Goal: Communication & Community: Answer question/provide support

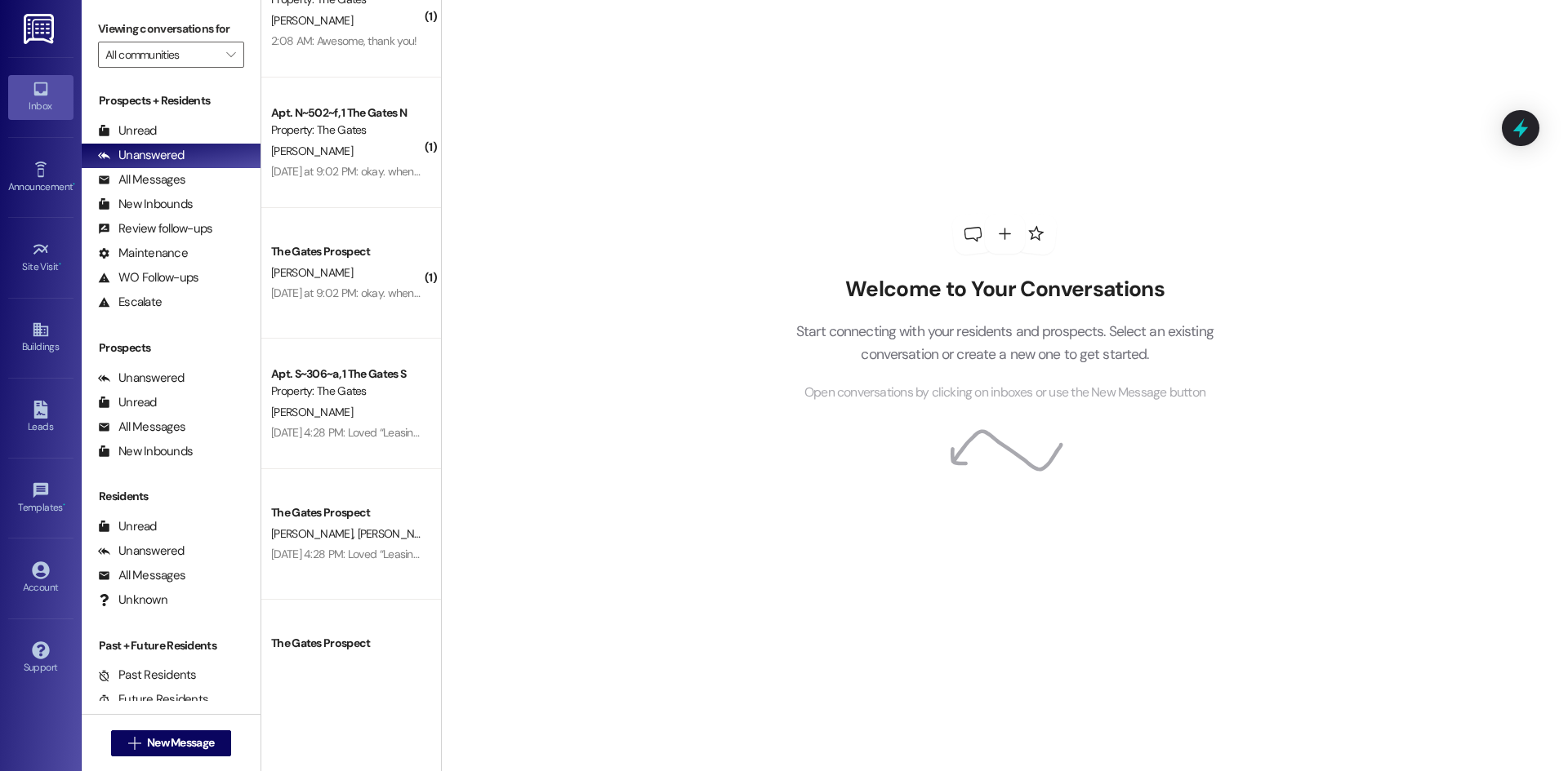
scroll to position [258, 0]
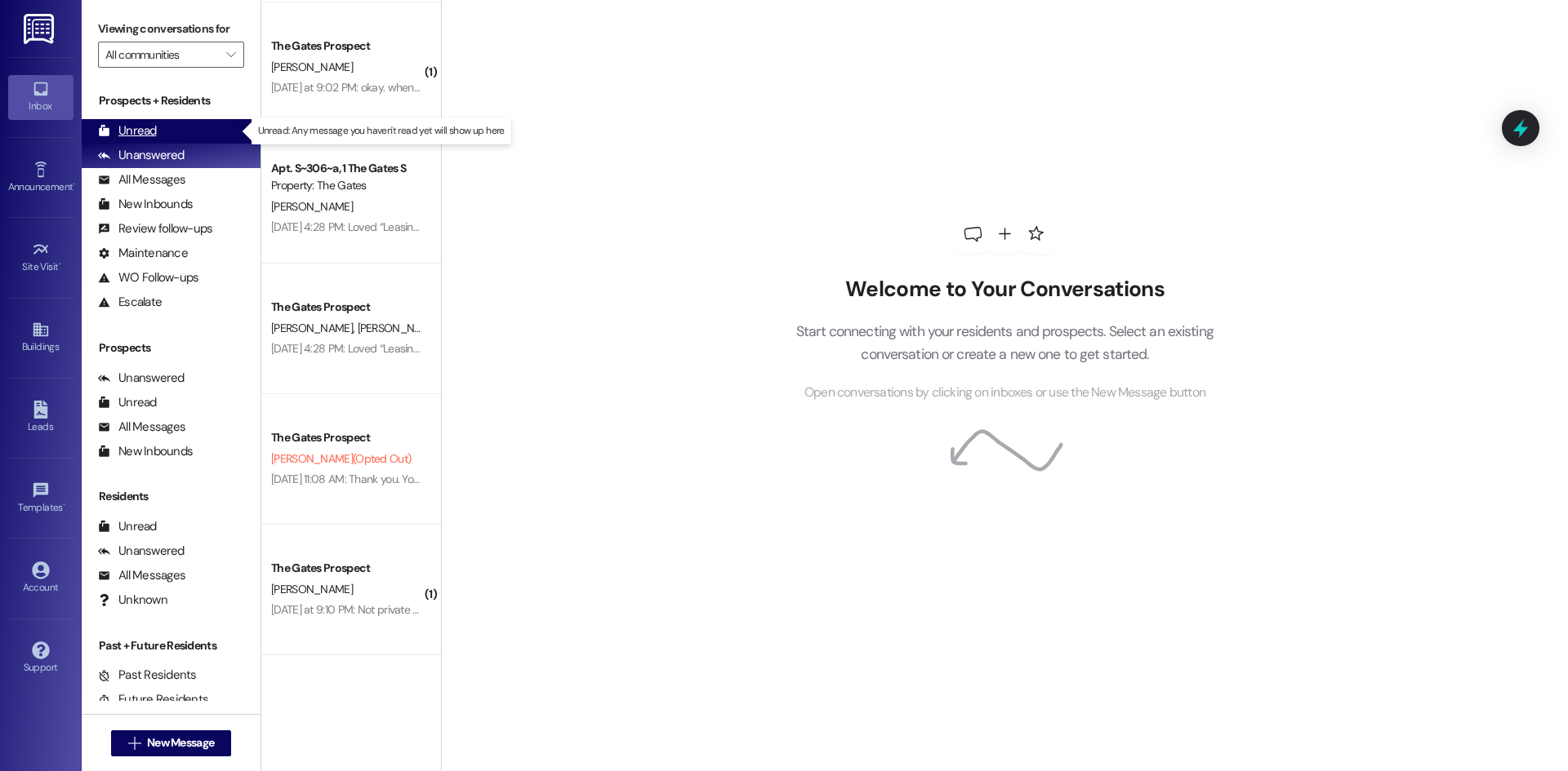
click at [145, 125] on div "Unread" at bounding box center [128, 131] width 59 height 17
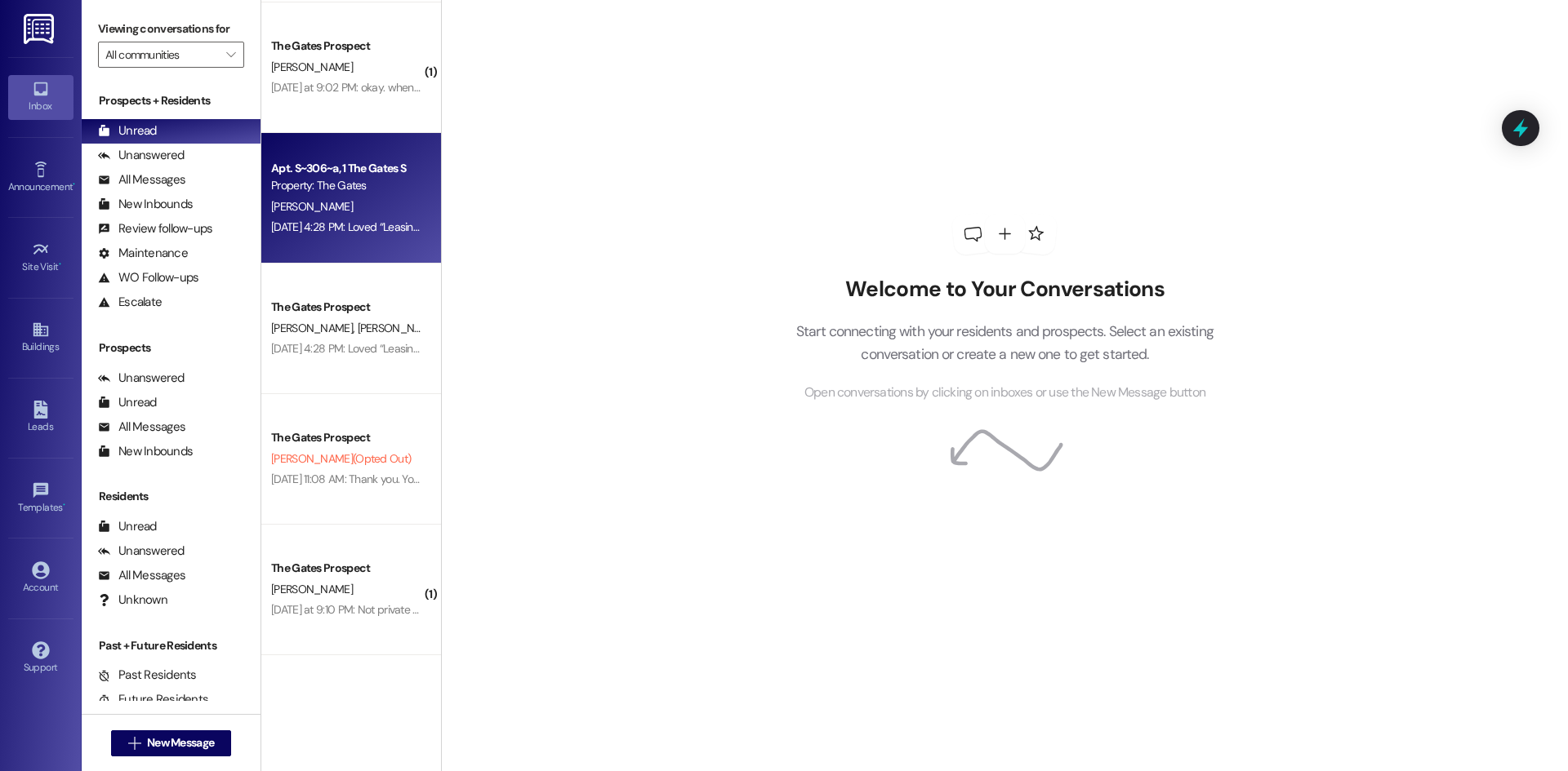
click at [361, 203] on div "[PERSON_NAME]" at bounding box center [347, 206] width 154 height 20
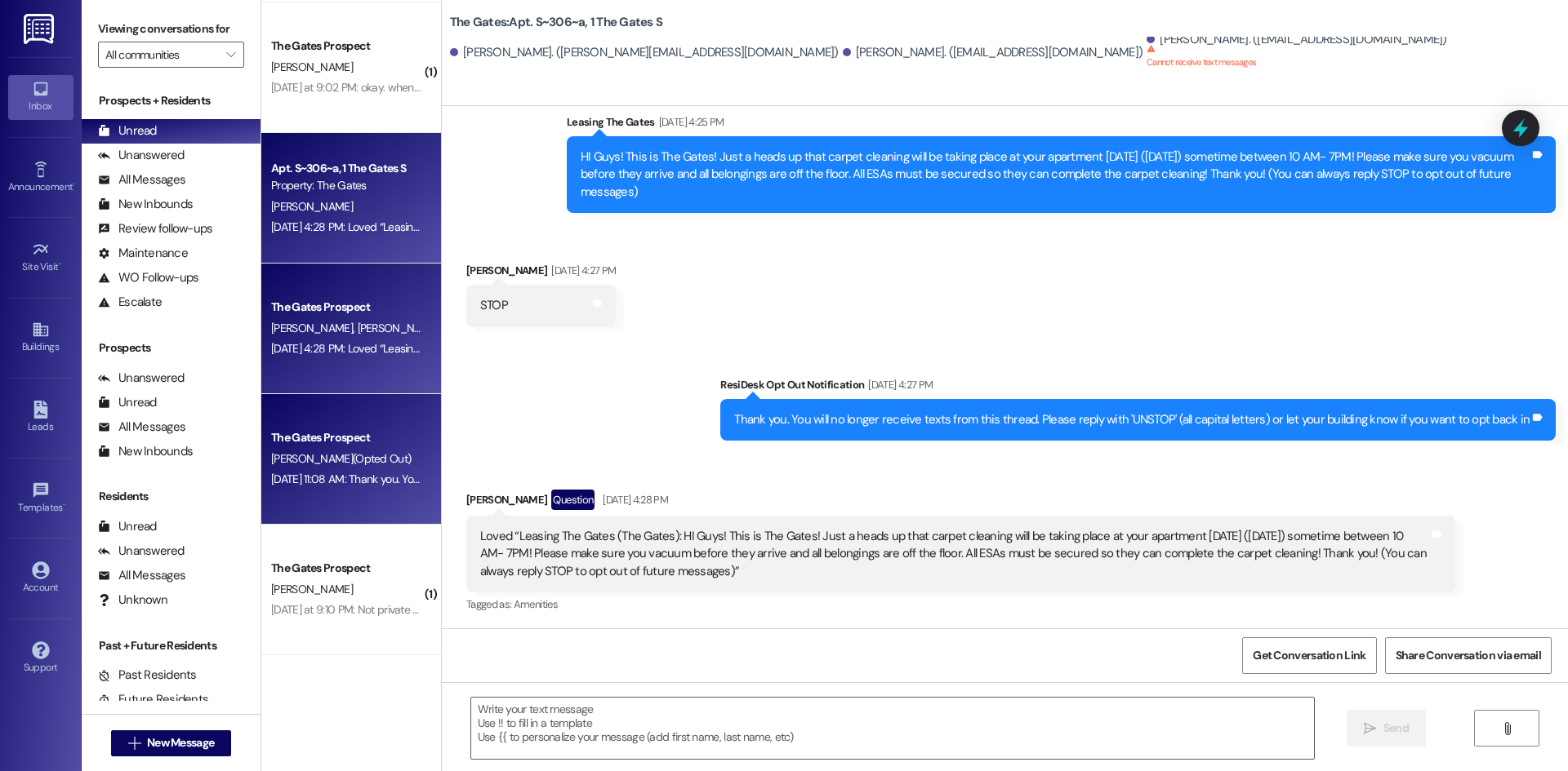
scroll to position [325, 0]
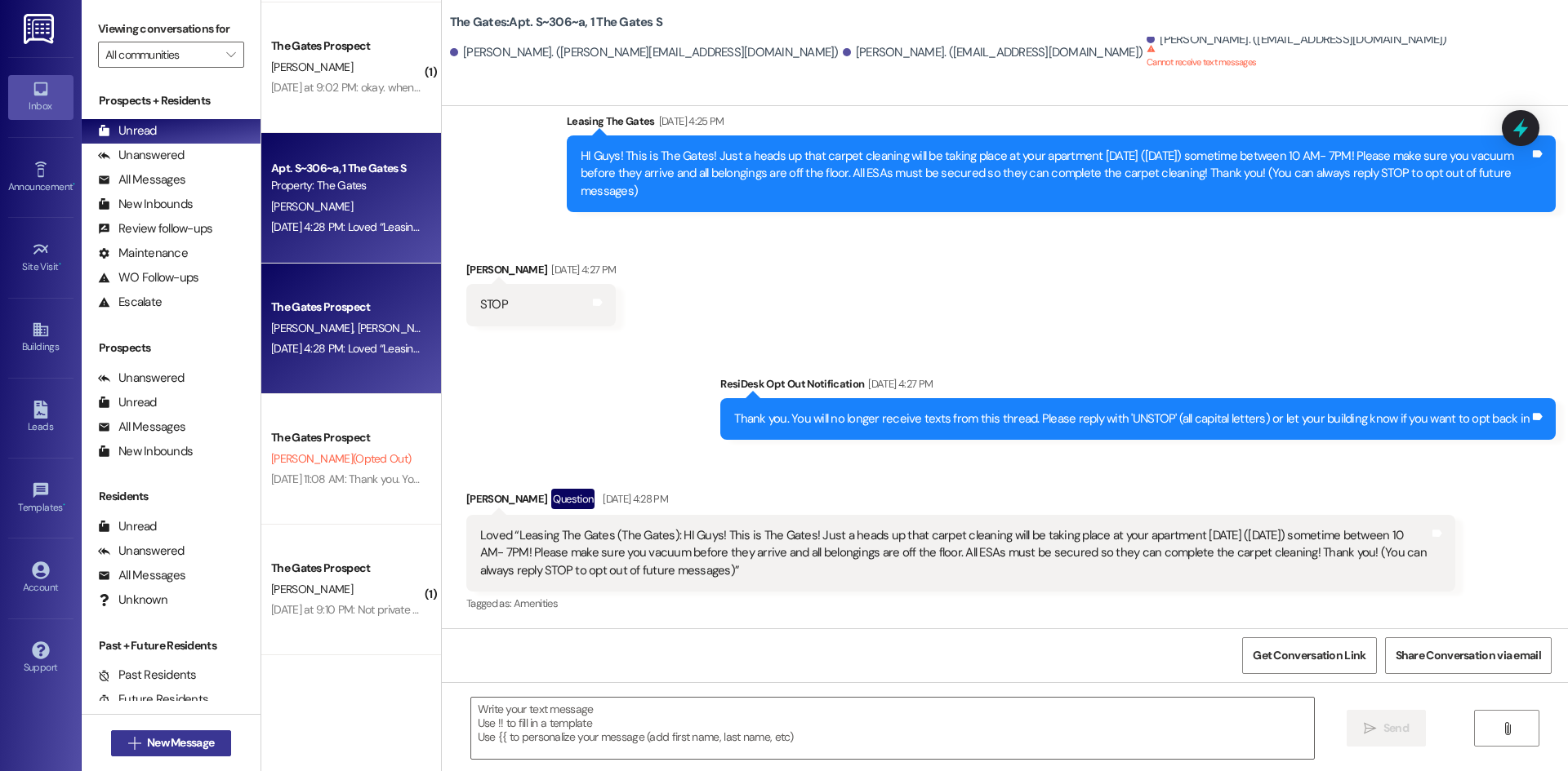
click at [204, 744] on span "New Message" at bounding box center [180, 743] width 67 height 17
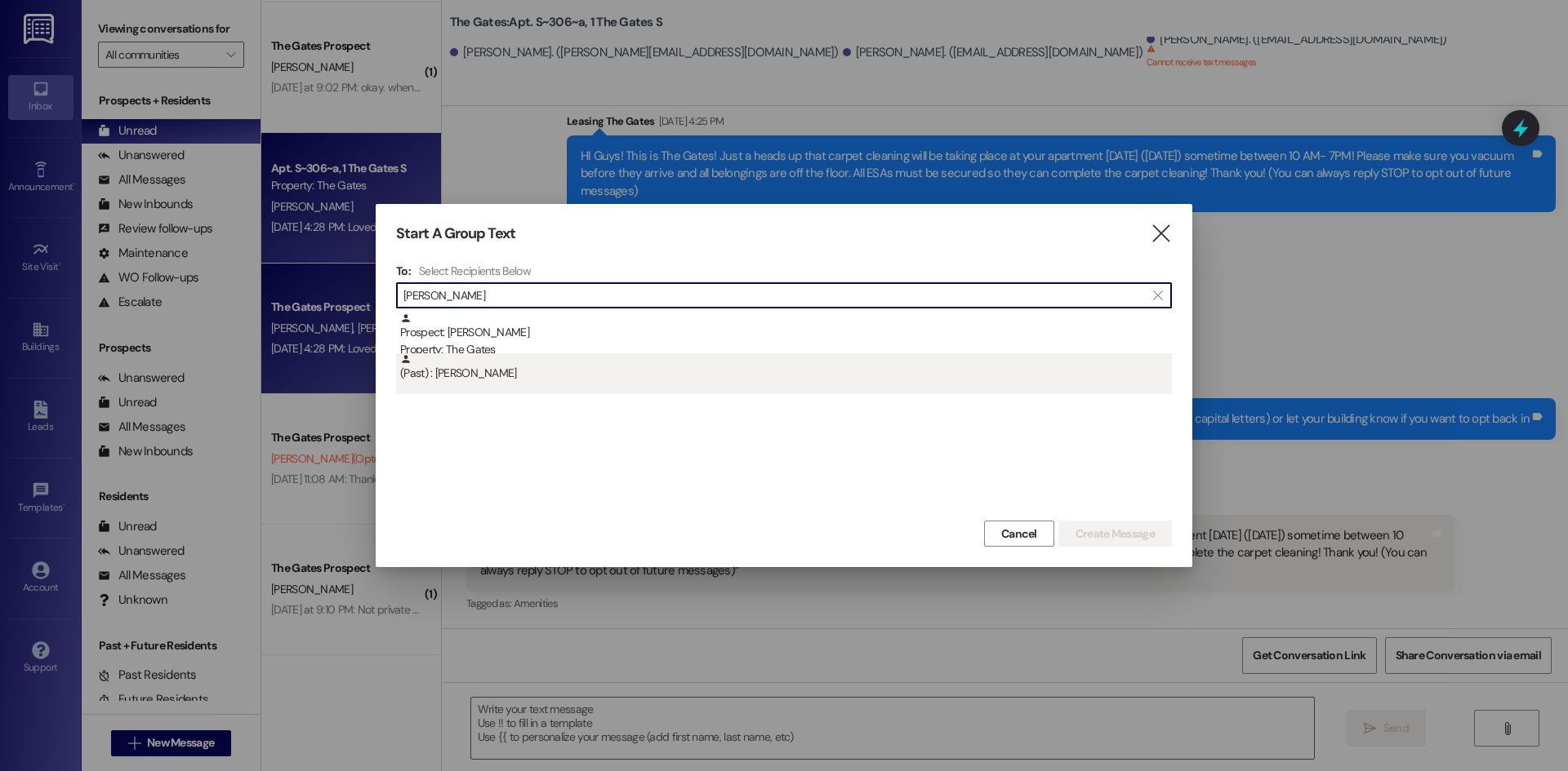
type input "[PERSON_NAME]"
click at [513, 384] on div "(Past) : [PERSON_NAME]" at bounding box center [784, 373] width 776 height 41
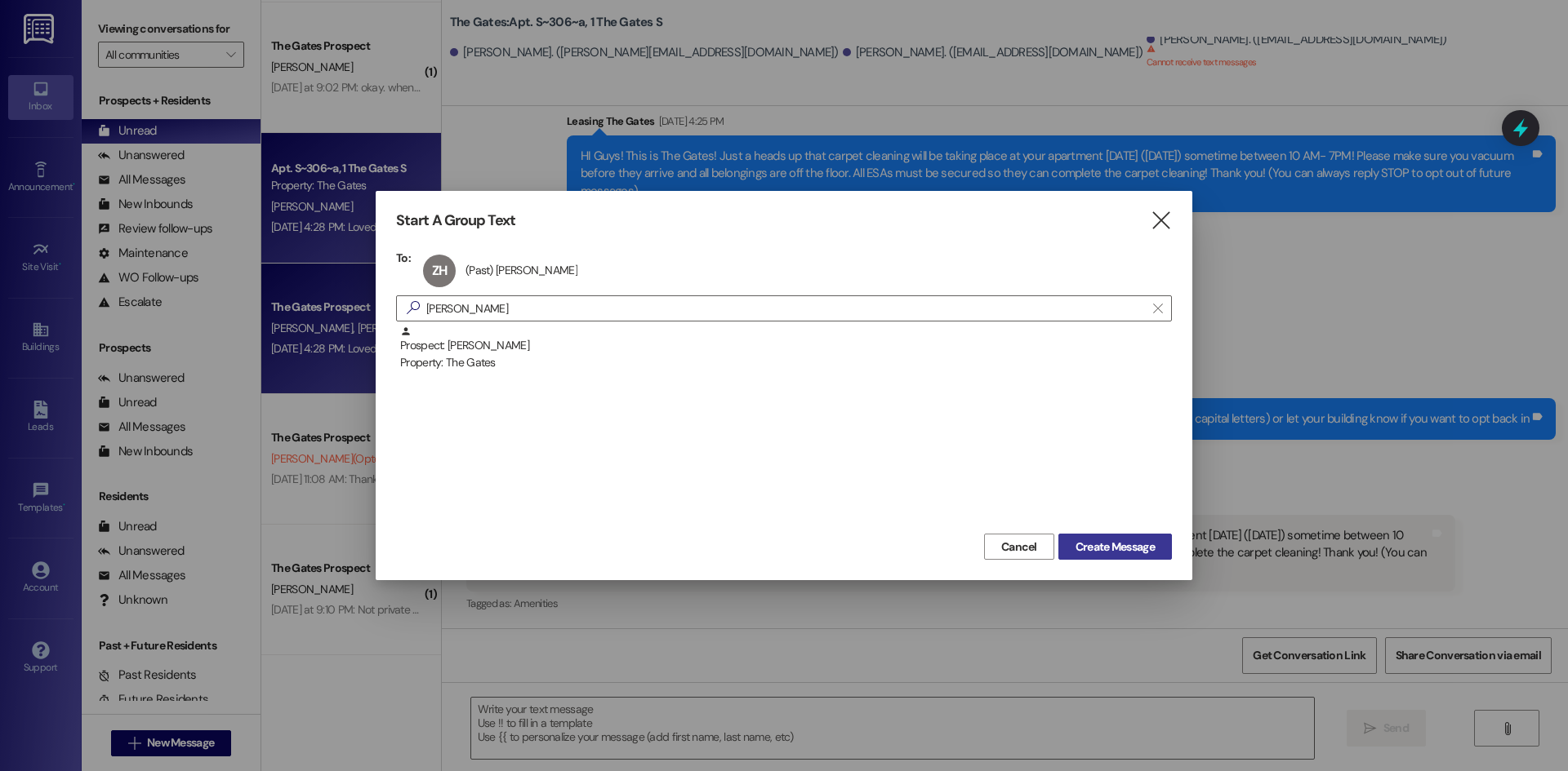
click at [1135, 557] on button "Create Message" at bounding box center [1115, 546] width 113 height 26
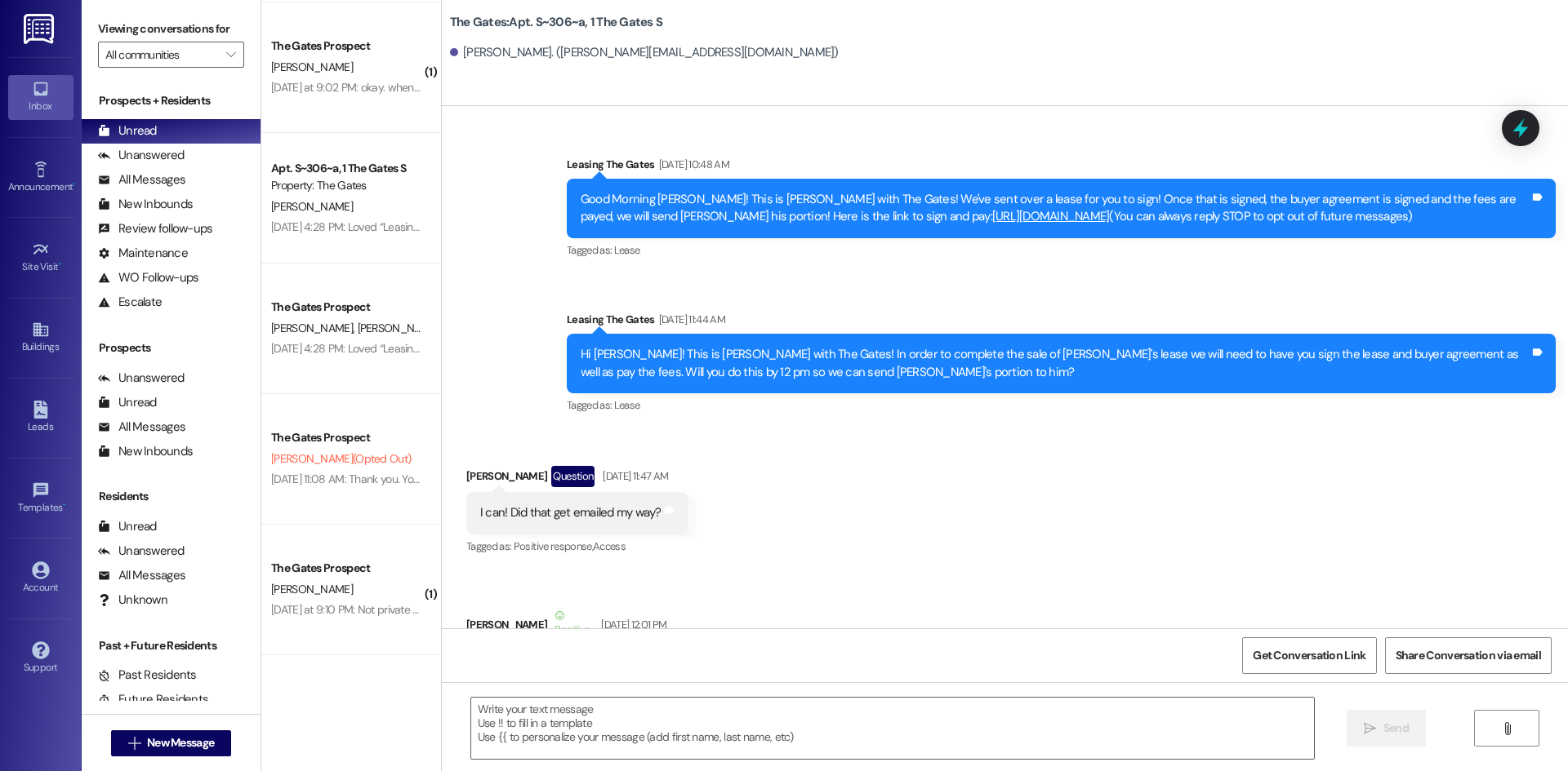
scroll to position [55606, 0]
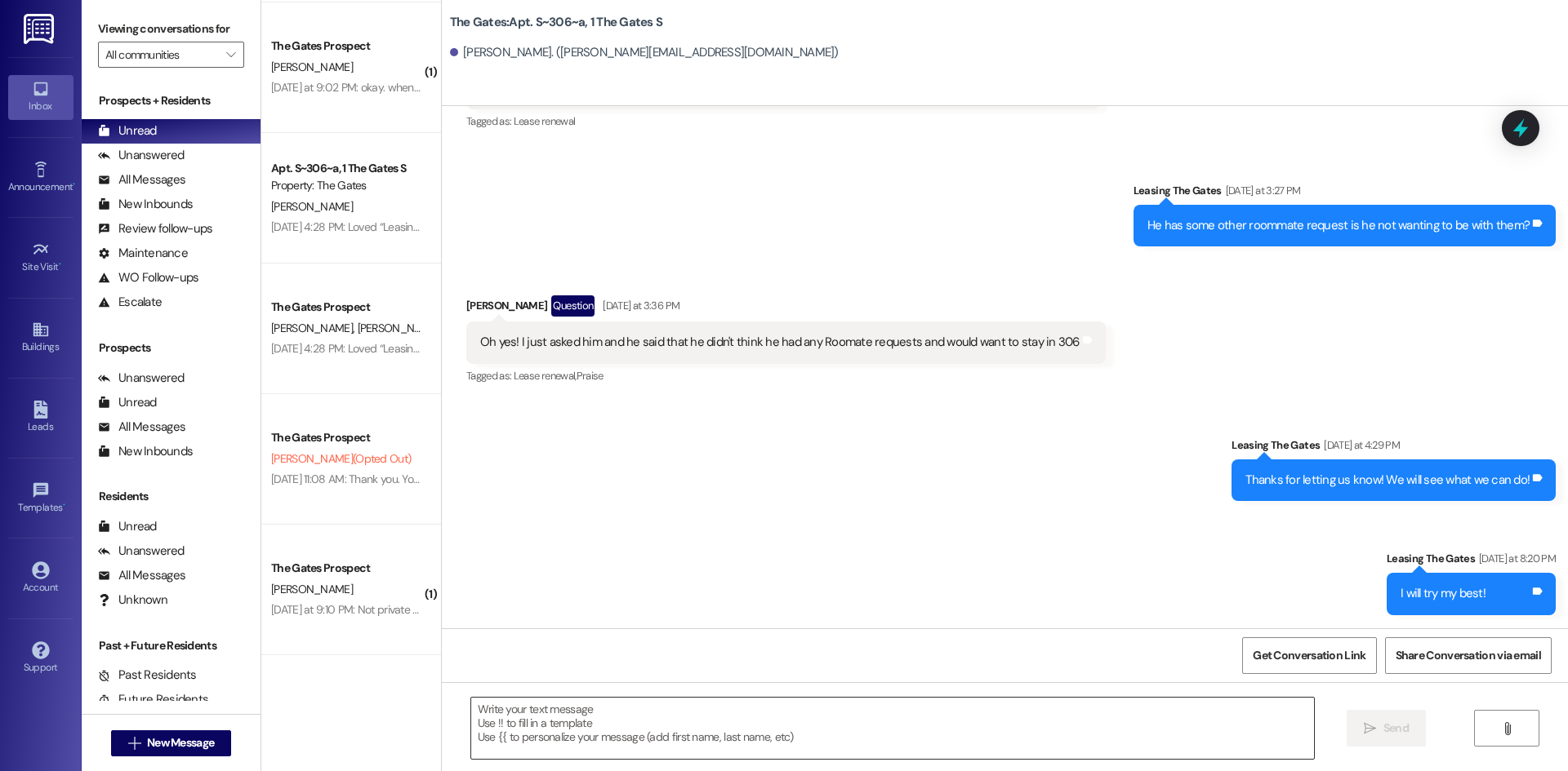
click at [499, 726] on textarea at bounding box center [892, 728] width 843 height 61
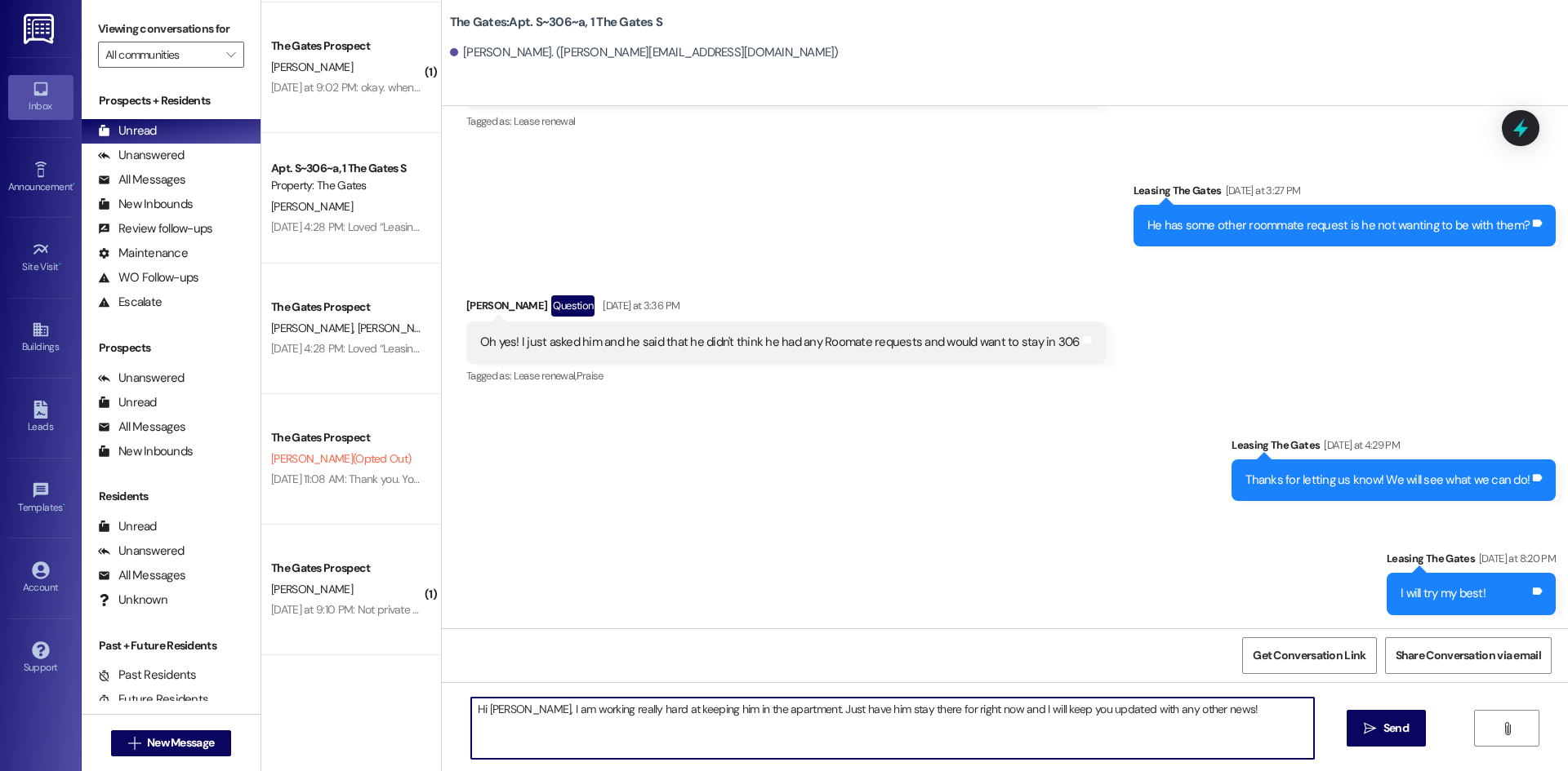
type textarea "Hi [PERSON_NAME], I am working really hard at keeping him in the apartment. Jus…"
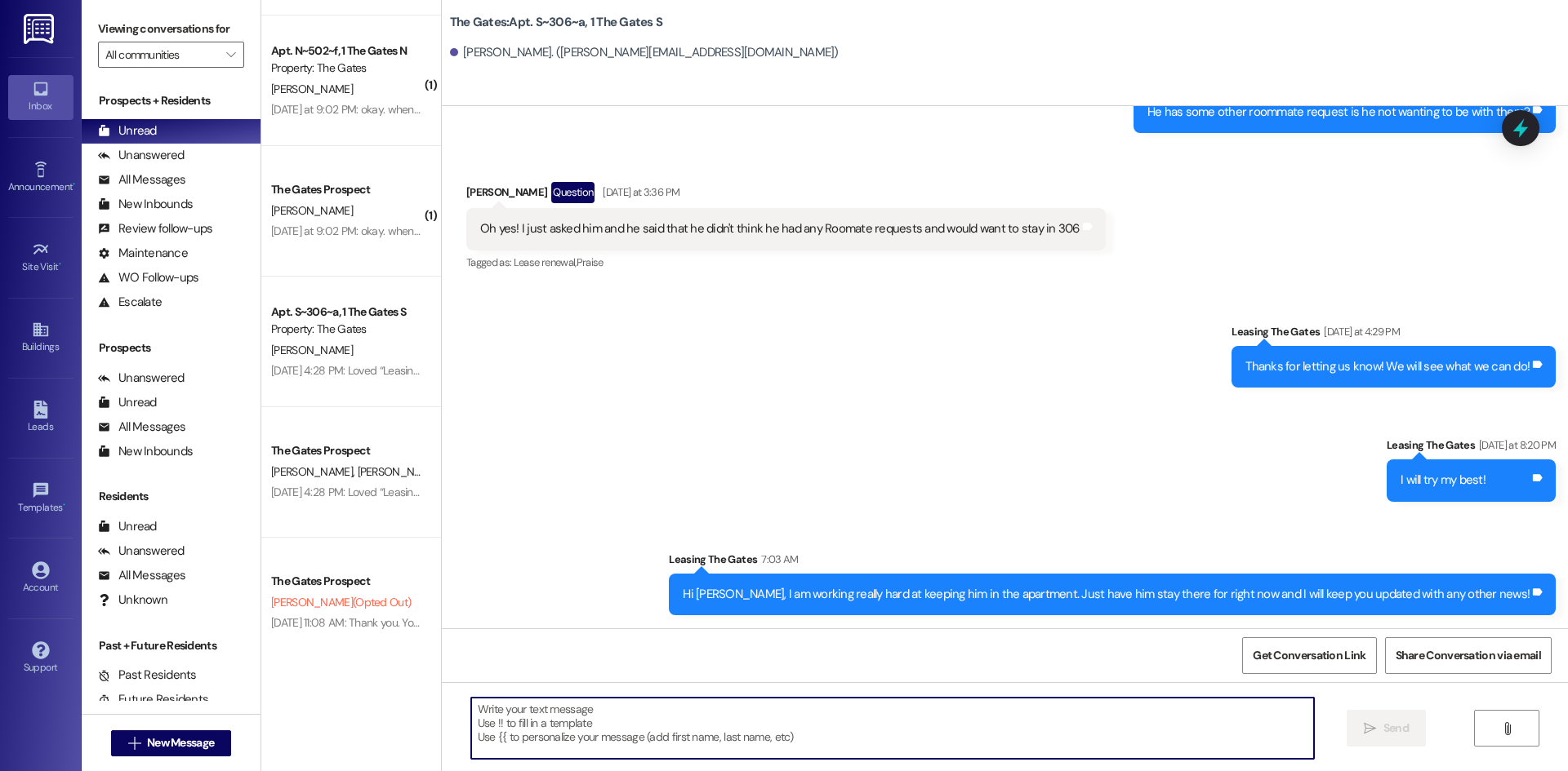
scroll to position [14, 0]
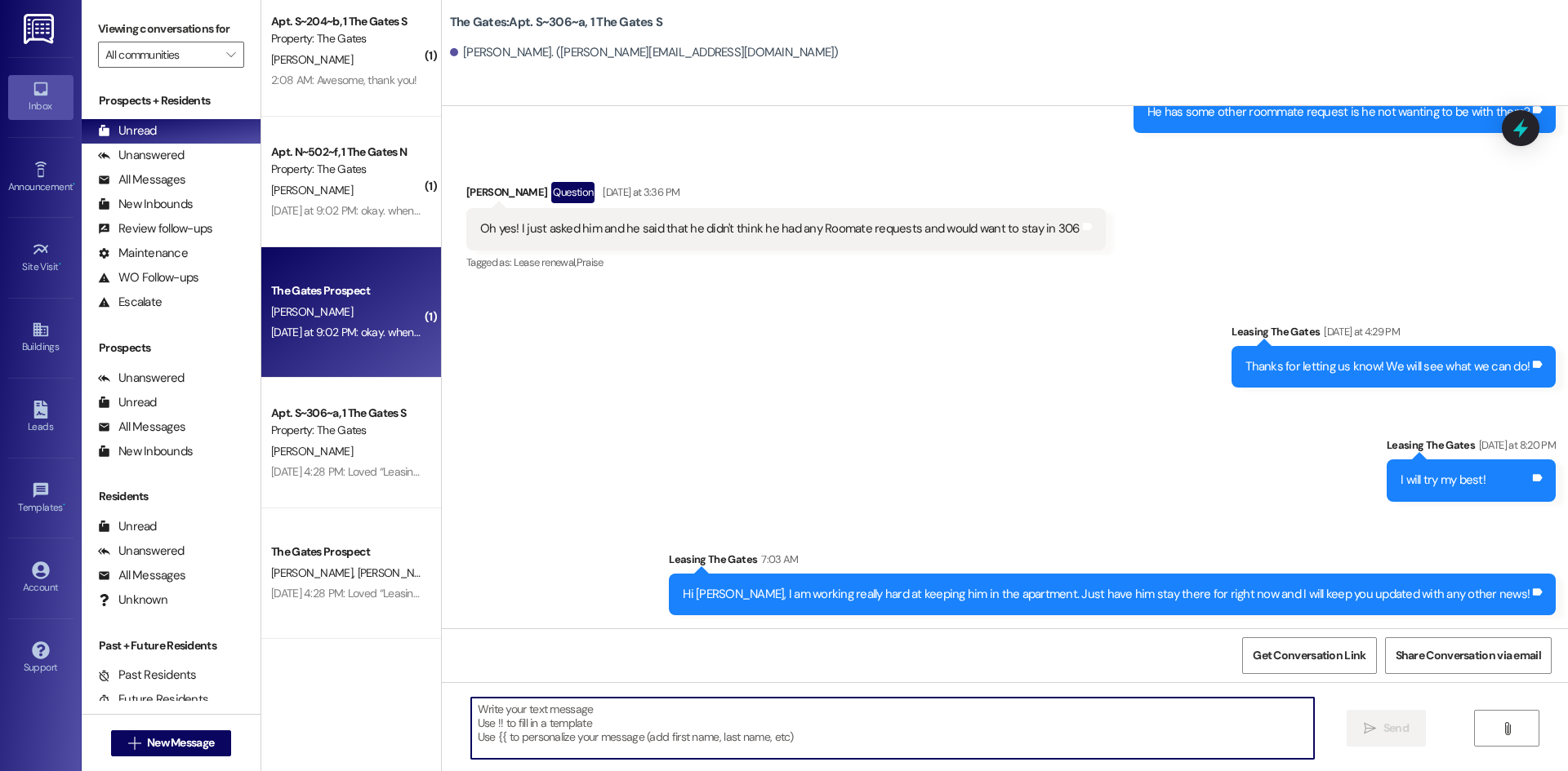
click at [330, 285] on div "The Gates Prospect" at bounding box center [347, 292] width 151 height 17
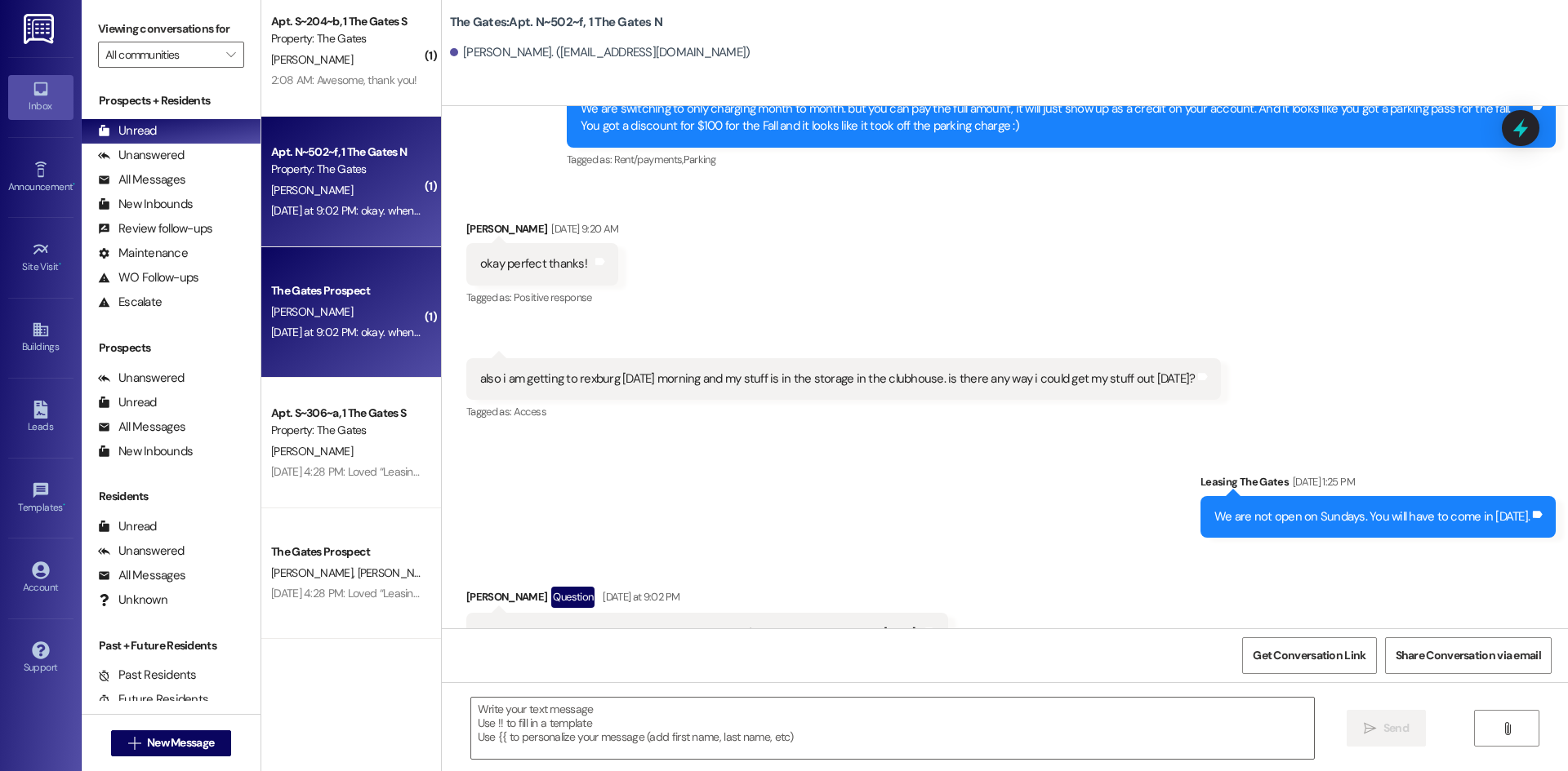
scroll to position [40545, 0]
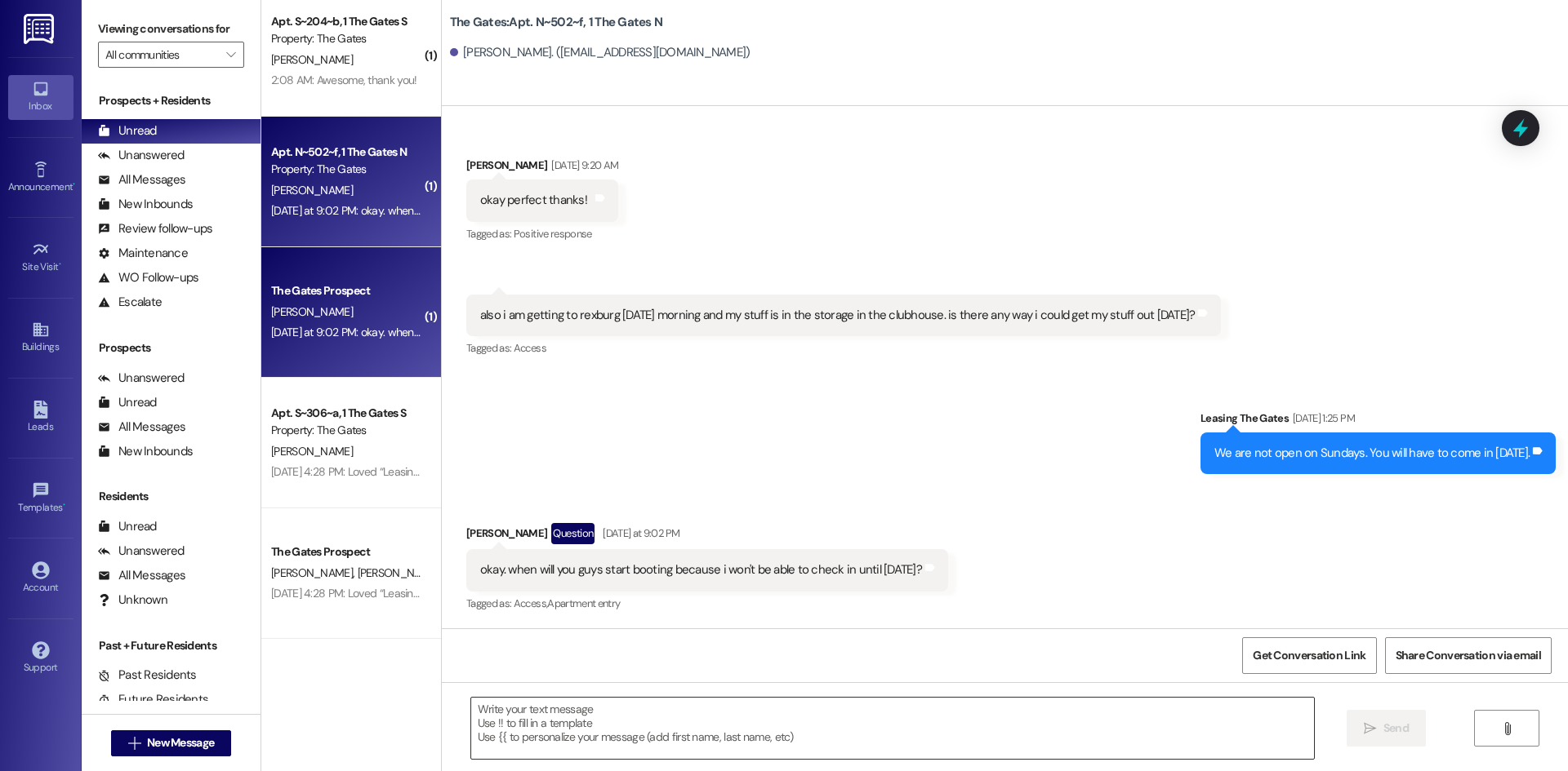
click at [610, 728] on textarea at bounding box center [892, 728] width 843 height 61
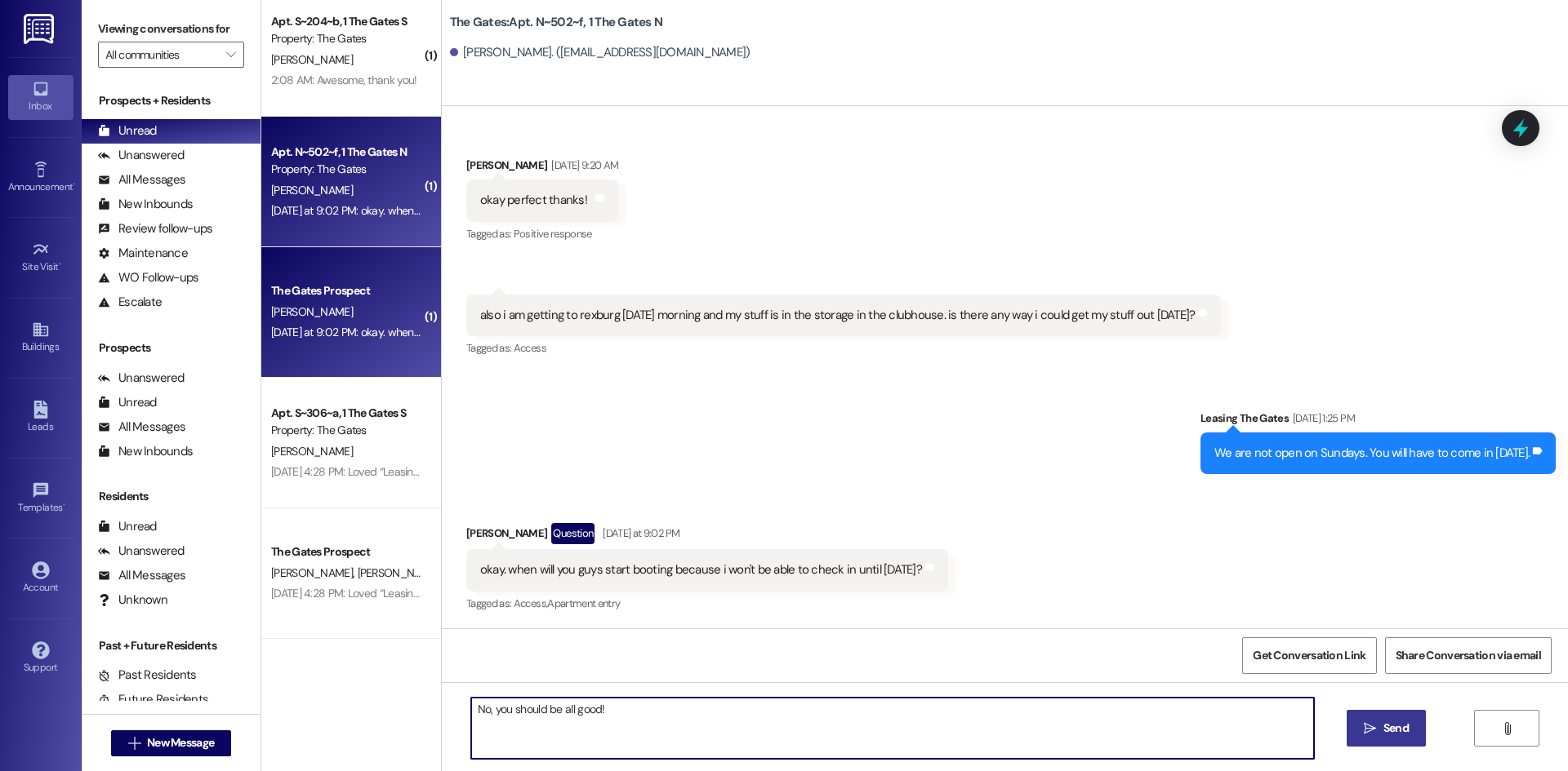
type textarea "No, you should be all good!"
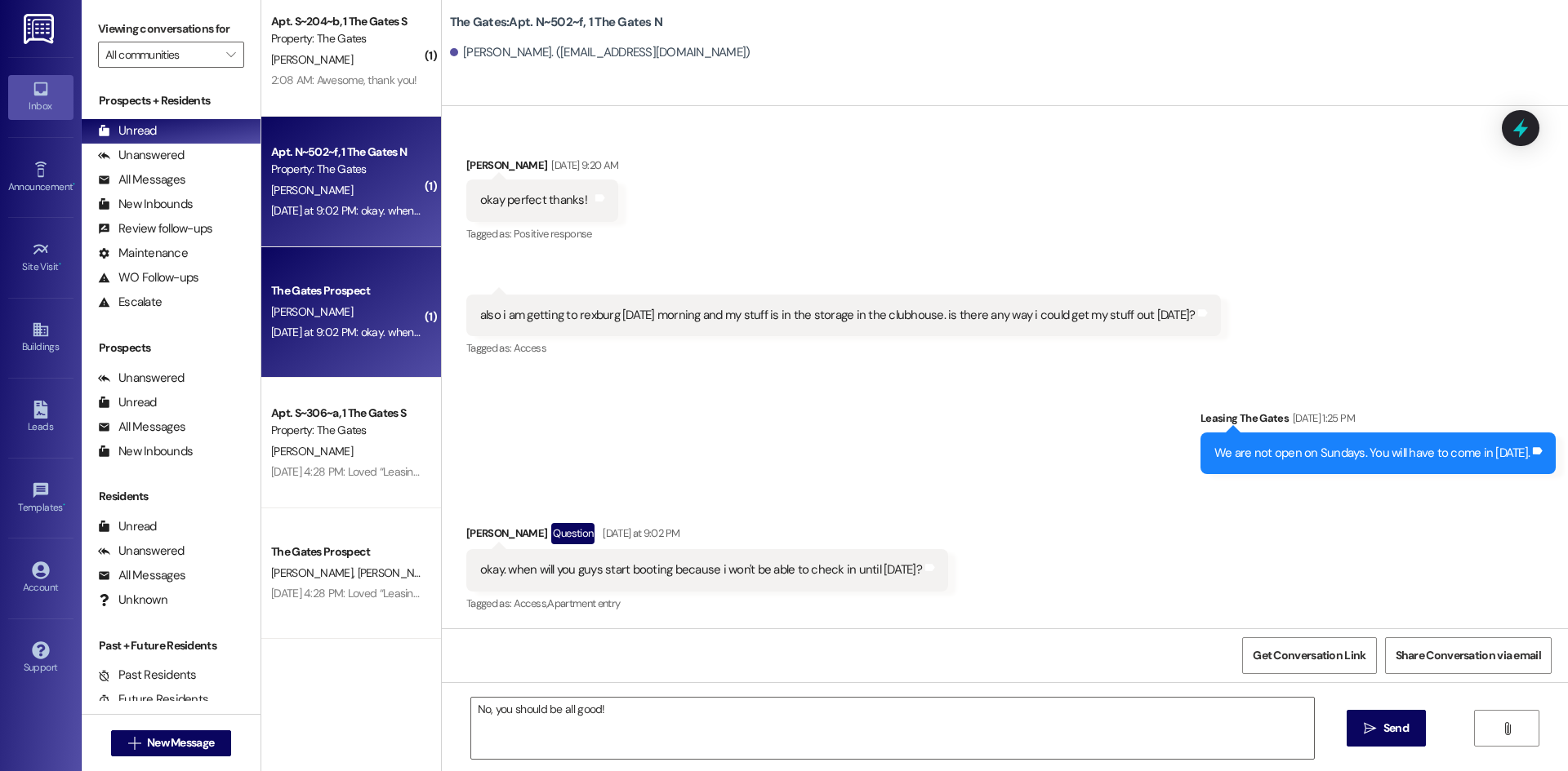
drag, startPoint x: 1406, startPoint y: 727, endPoint x: 1380, endPoint y: 701, distance: 36.8
click at [1398, 726] on span "Send" at bounding box center [1396, 728] width 25 height 17
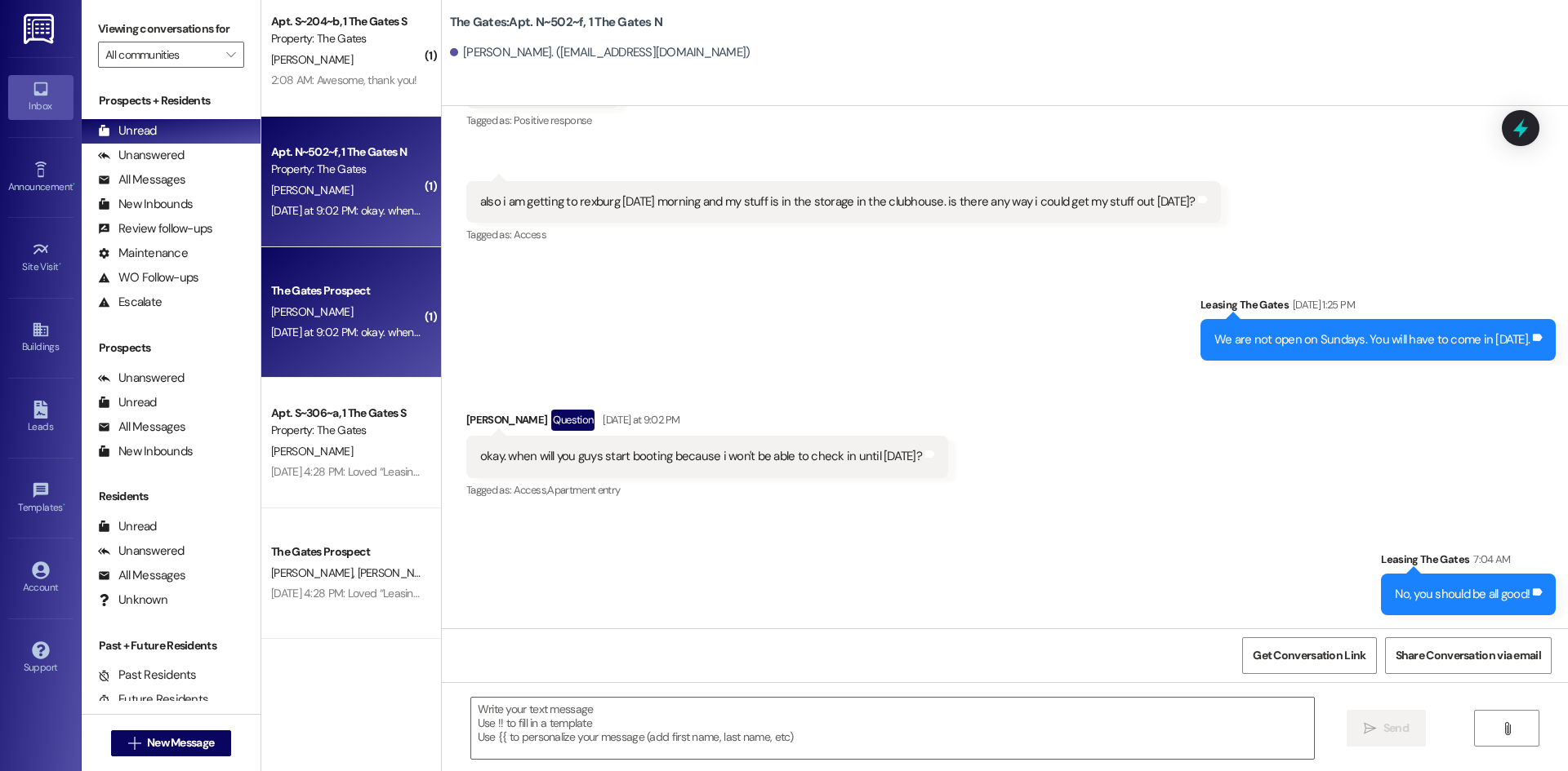
scroll to position [0, 0]
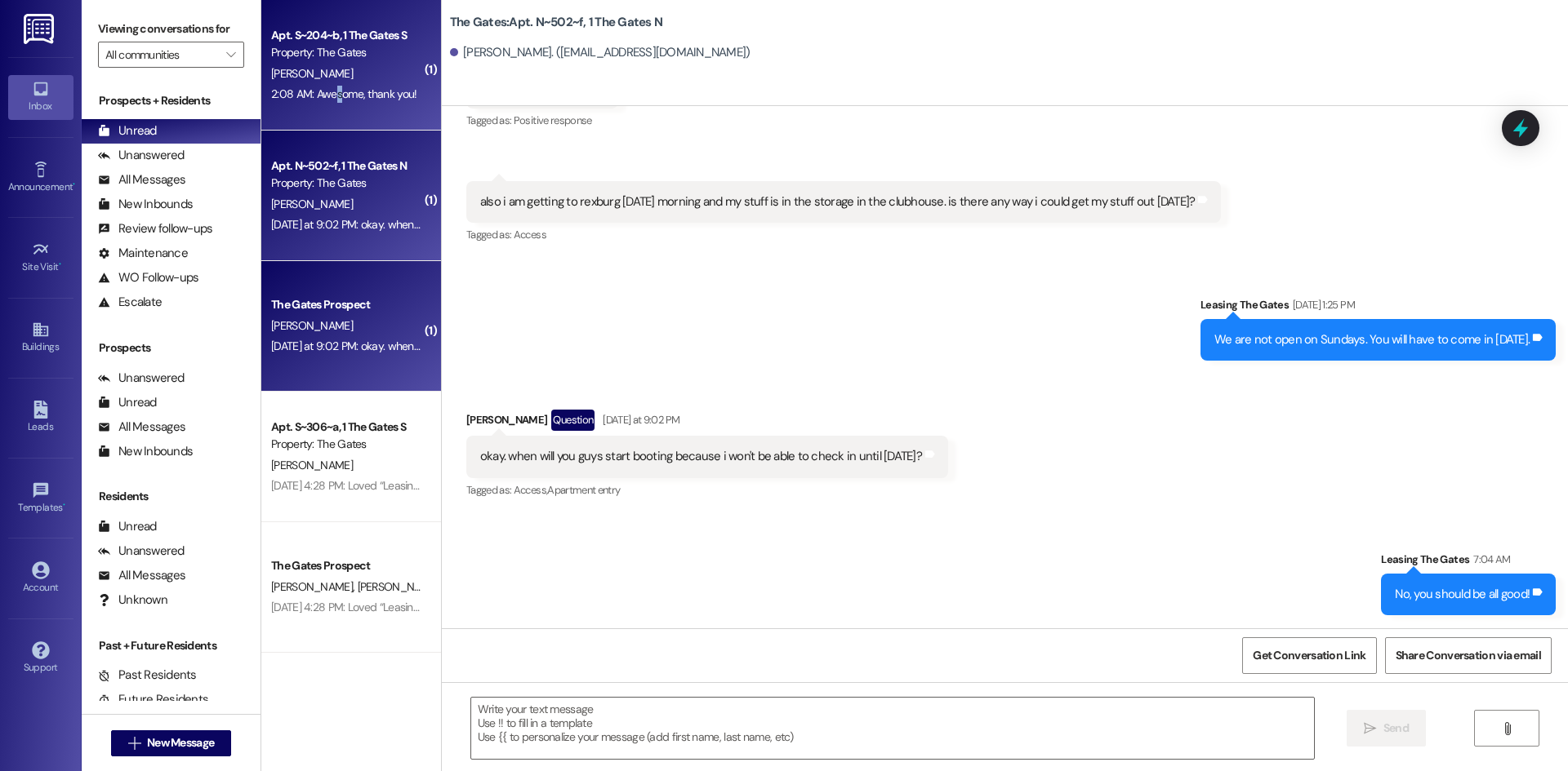
click at [324, 86] on div "2:08 AM: Awesome, thank you! 2:08 AM: Awesome, thank you!" at bounding box center [343, 93] width 145 height 15
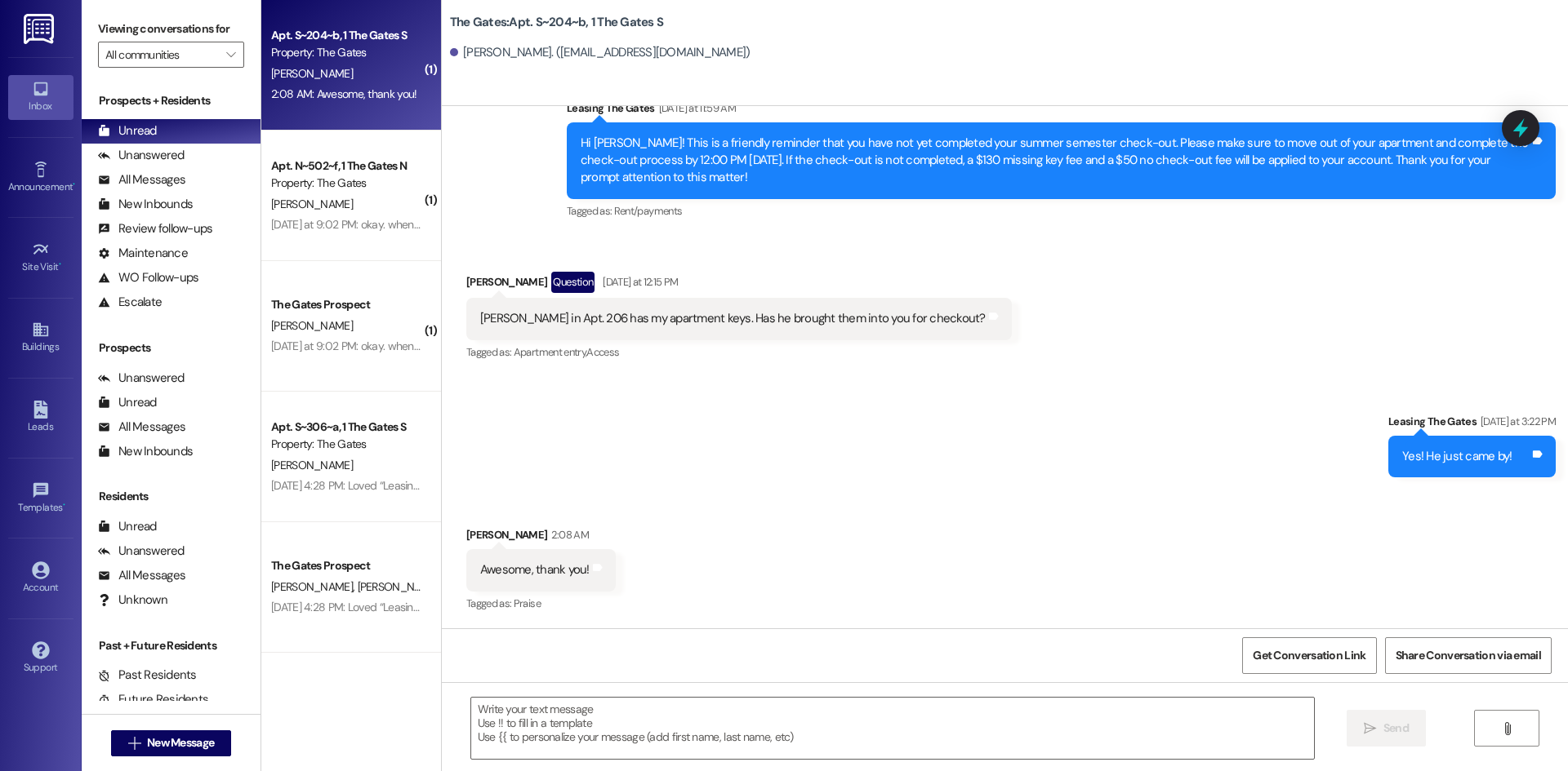
scroll to position [10833, 0]
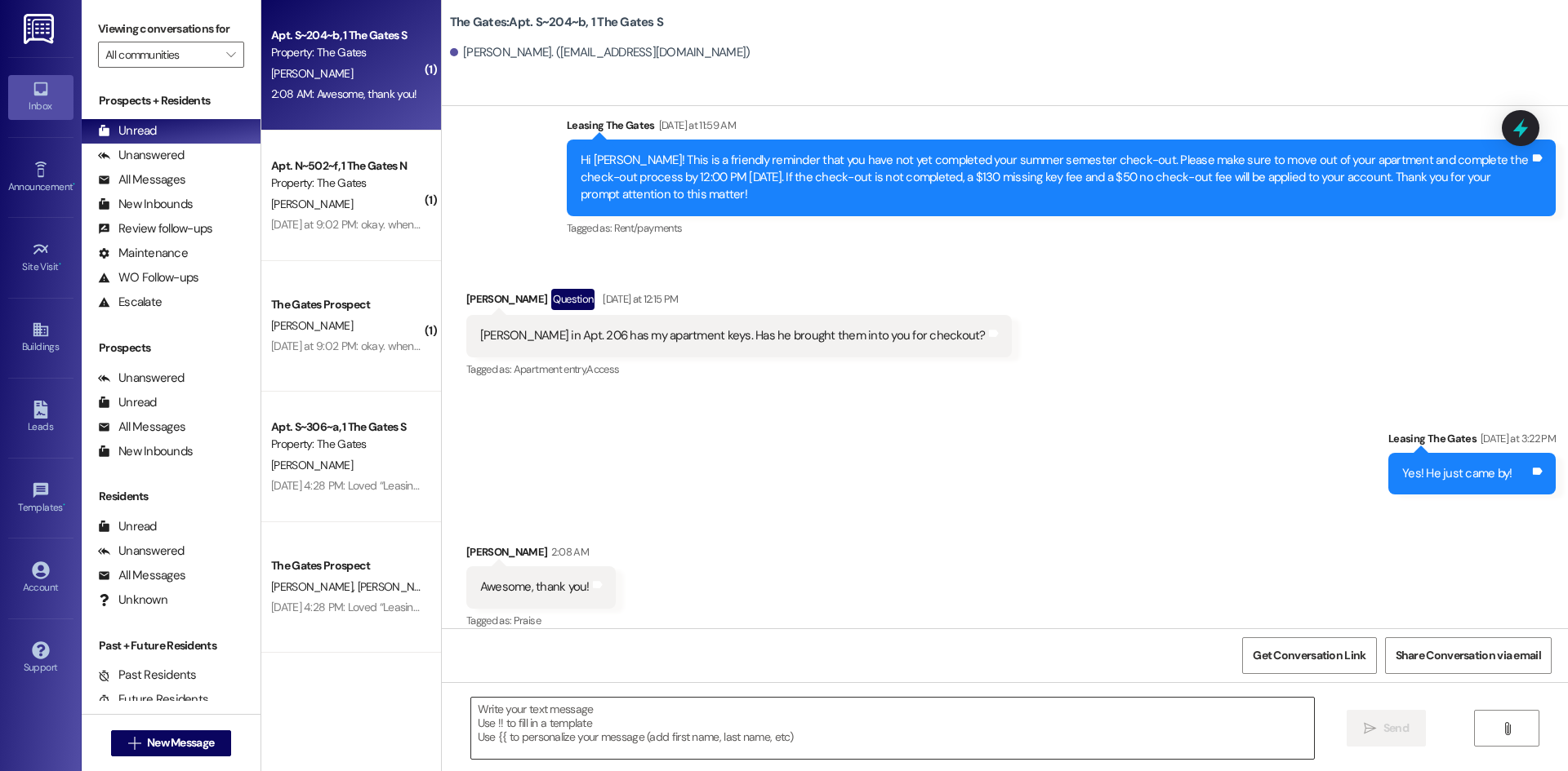
click at [569, 721] on textarea at bounding box center [892, 728] width 843 height 61
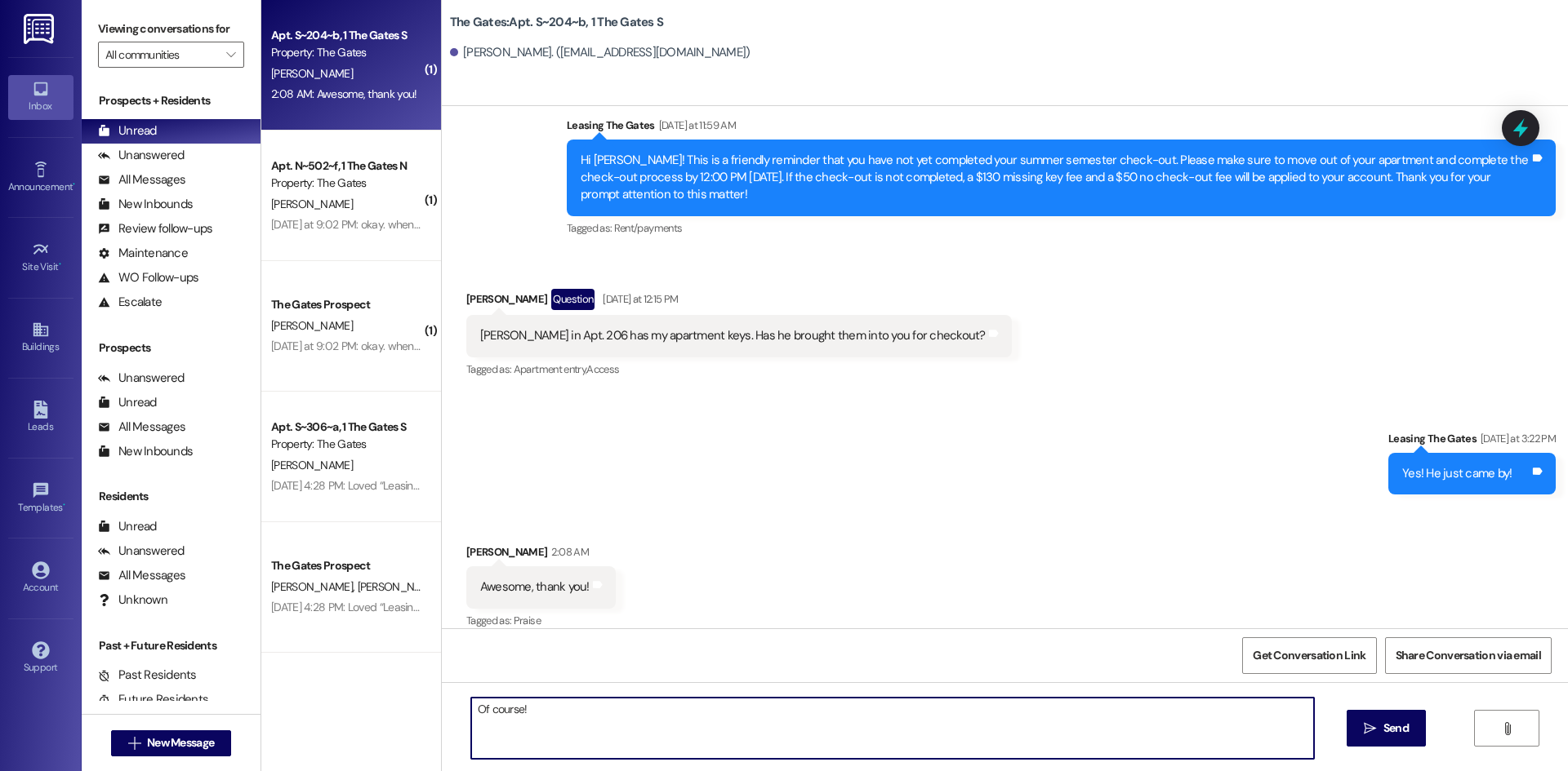
type textarea "Of course!"
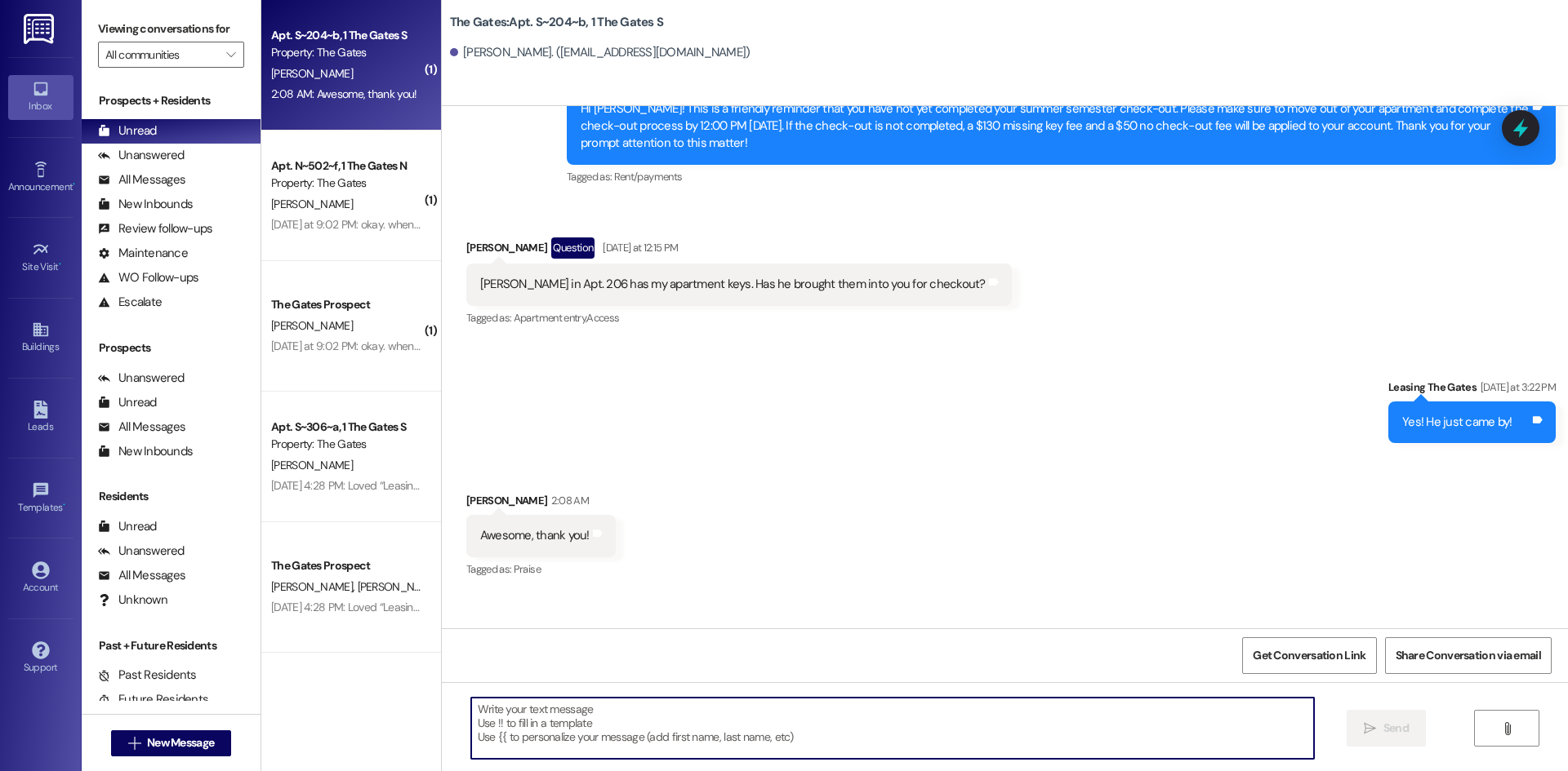
scroll to position [10947, 0]
